Goal: Task Accomplishment & Management: Manage account settings

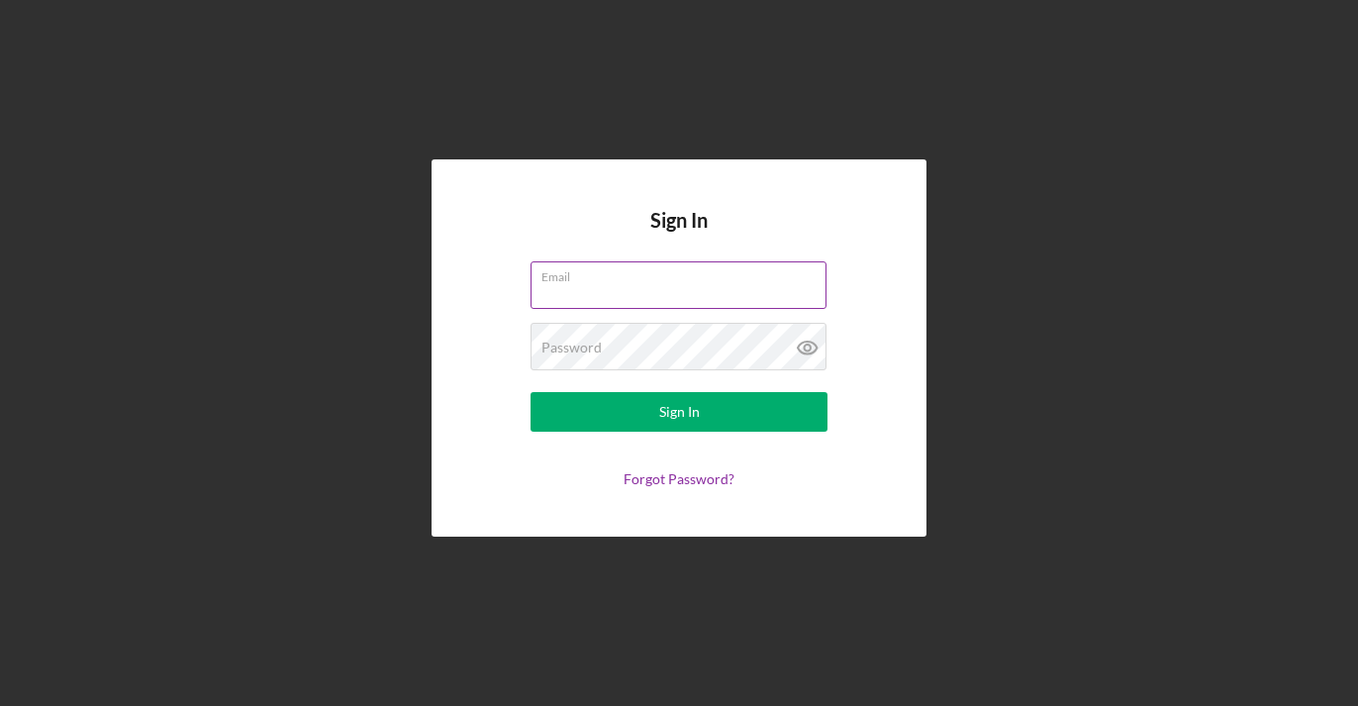
click at [661, 288] on input "Email" at bounding box center [679, 285] width 296 height 48
type input "[EMAIL_ADDRESS][DOMAIN_NAME]"
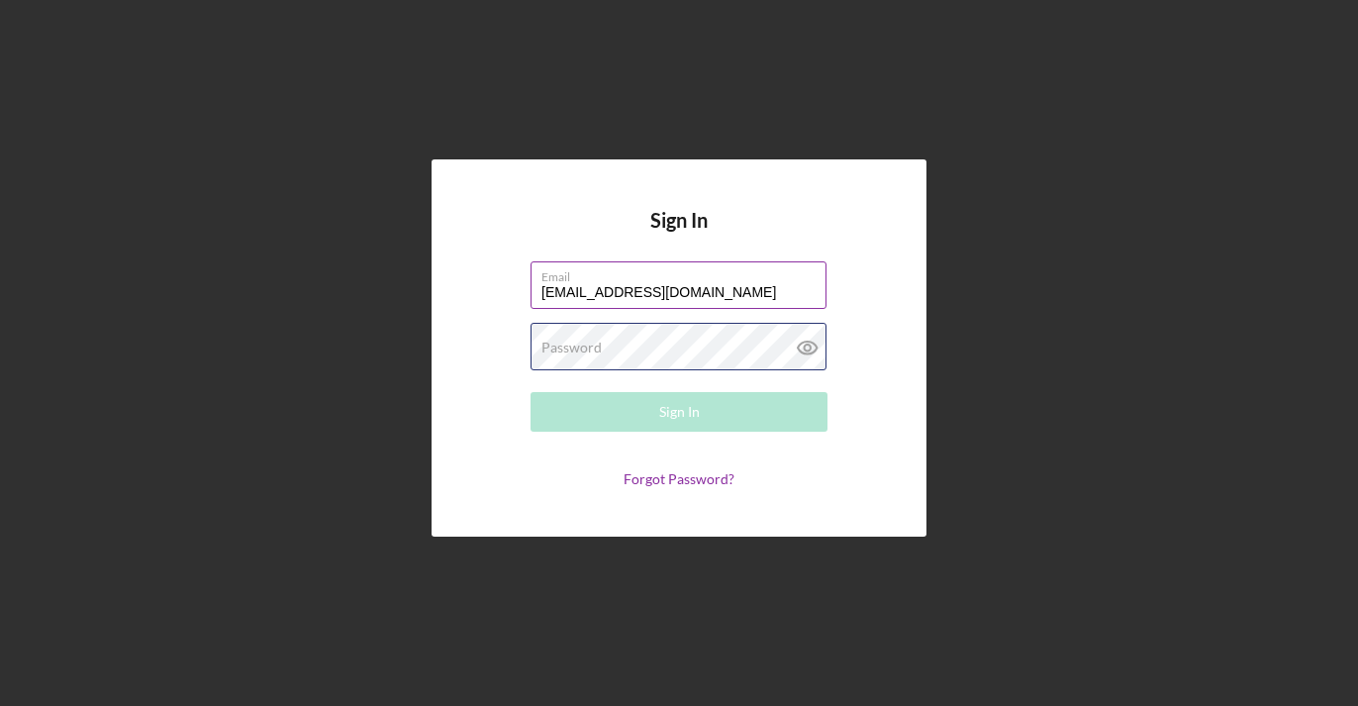
click at [626, 354] on div "Password Required" at bounding box center [679, 347] width 297 height 49
click at [627, 338] on div "Password Required" at bounding box center [679, 347] width 297 height 49
